Goal: Transaction & Acquisition: Purchase product/service

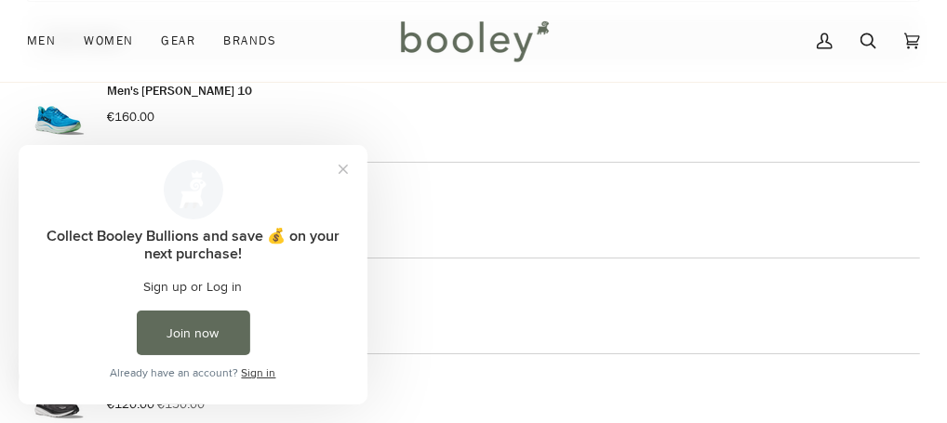
drag, startPoint x: 145, startPoint y: 179, endPoint x: 585, endPoint y: 211, distance: 441.2
click at [585, 211] on div "Women's Clifton 10 €160.00" at bounding box center [473, 210] width 893 height 65
click at [343, 168] on button "Close prompt" at bounding box center [343, 168] width 33 height 33
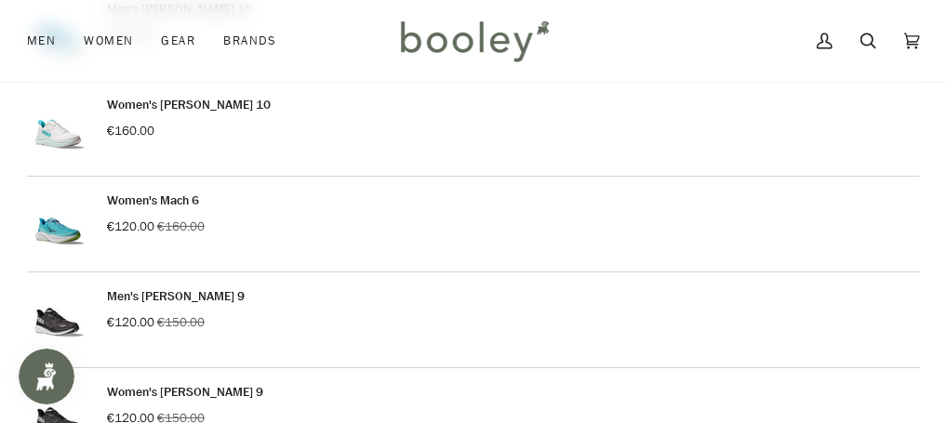
scroll to position [186, 0]
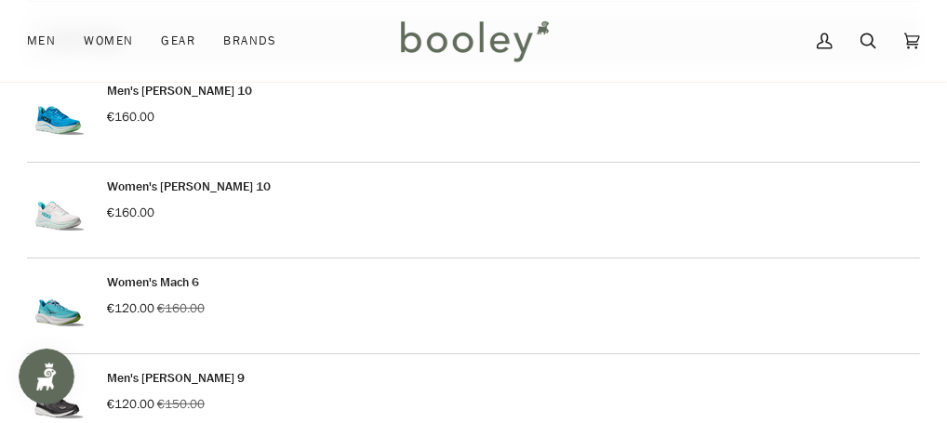
click at [165, 178] on link "Women's [PERSON_NAME] 10" at bounding box center [189, 187] width 164 height 18
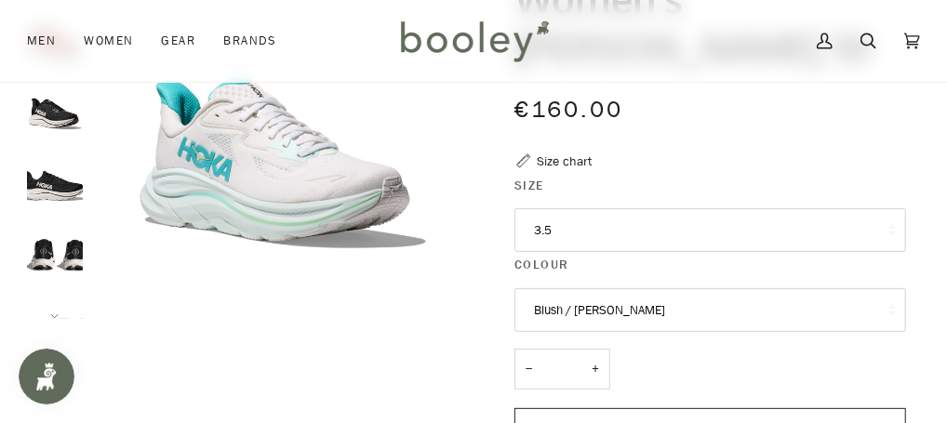
click at [694, 208] on button "3.5" at bounding box center [710, 230] width 392 height 45
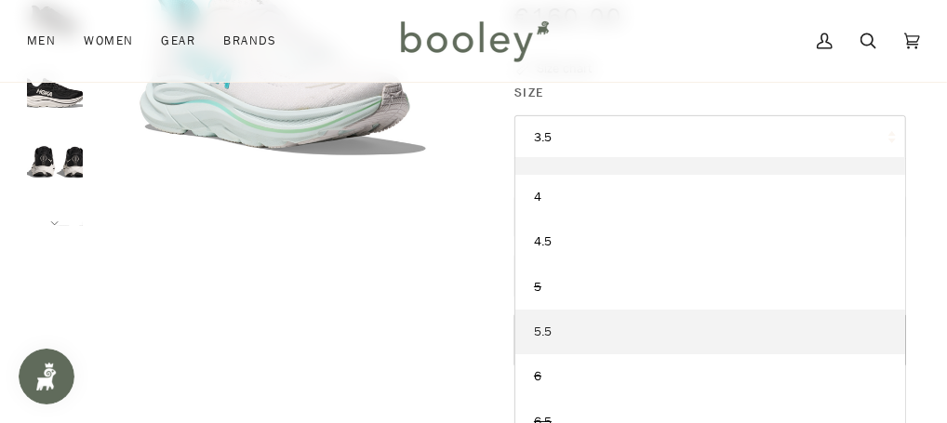
scroll to position [215, 0]
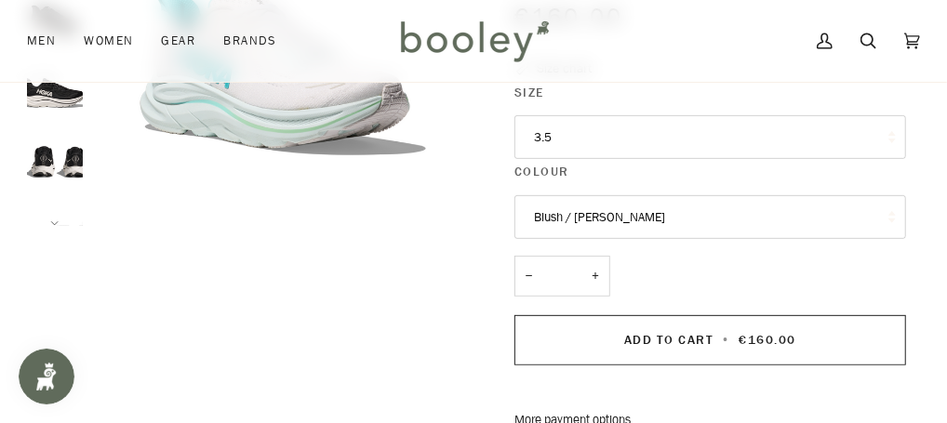
click at [946, 290] on div "Zoom" at bounding box center [473, 308] width 947 height 926
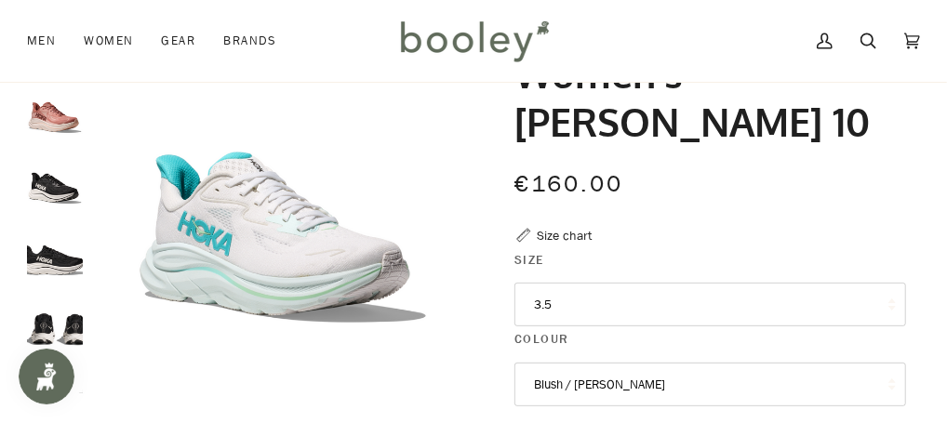
scroll to position [0, 0]
